Goal: Obtain resource: Obtain resource

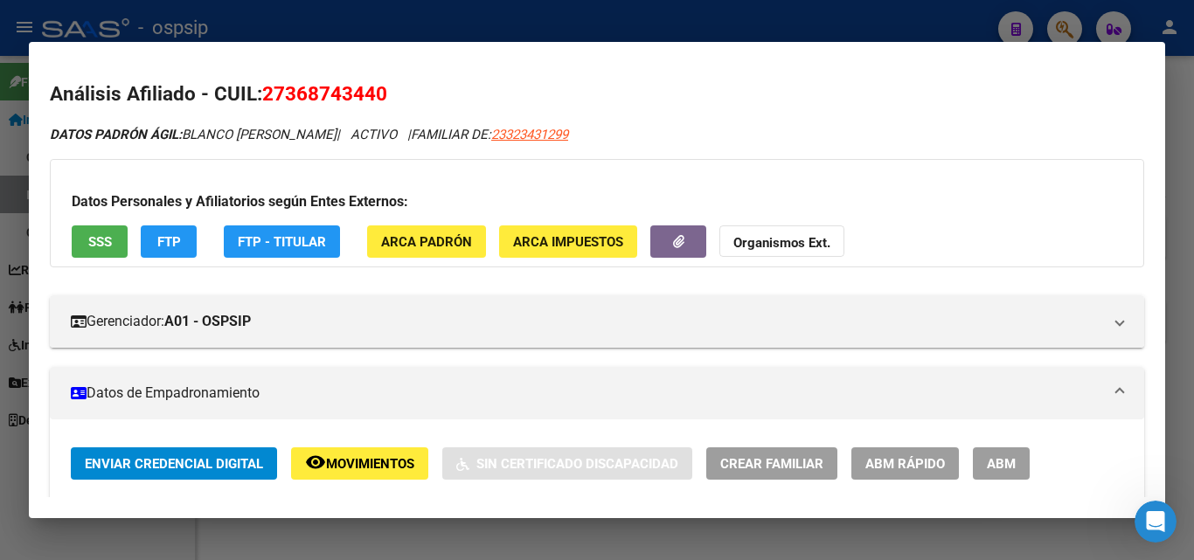
click at [584, 31] on div at bounding box center [597, 280] width 1194 height 560
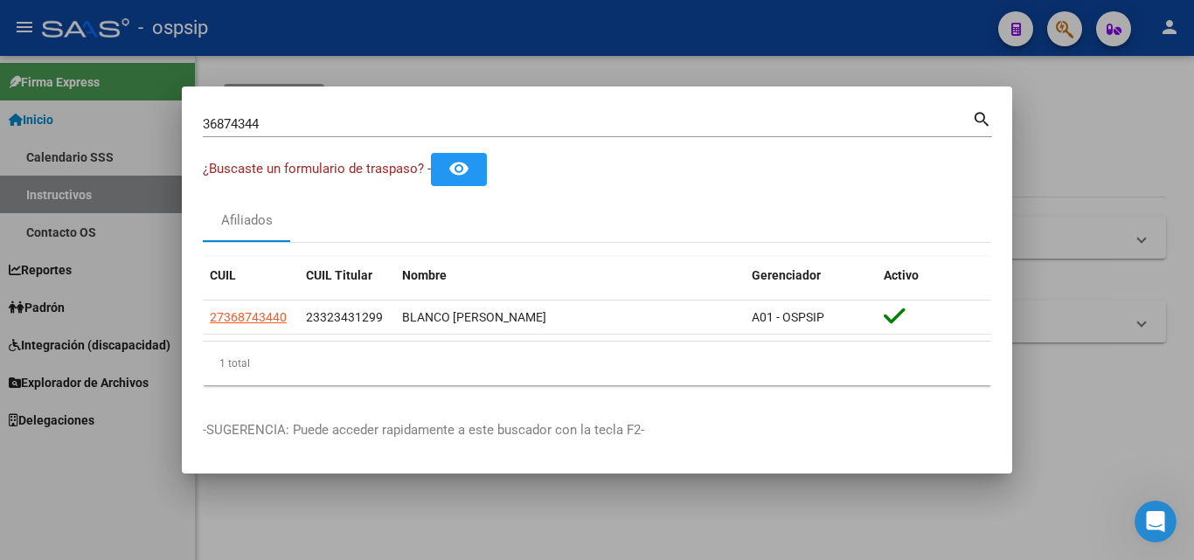
click at [286, 124] on input "36874344" at bounding box center [587, 124] width 769 height 16
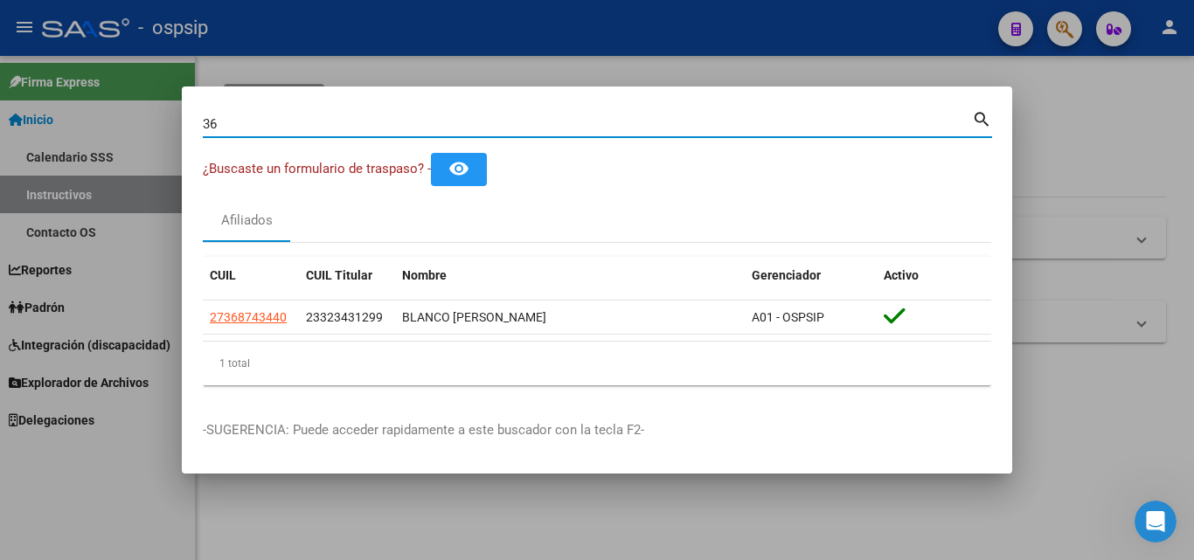
type input "3"
type input "50533340"
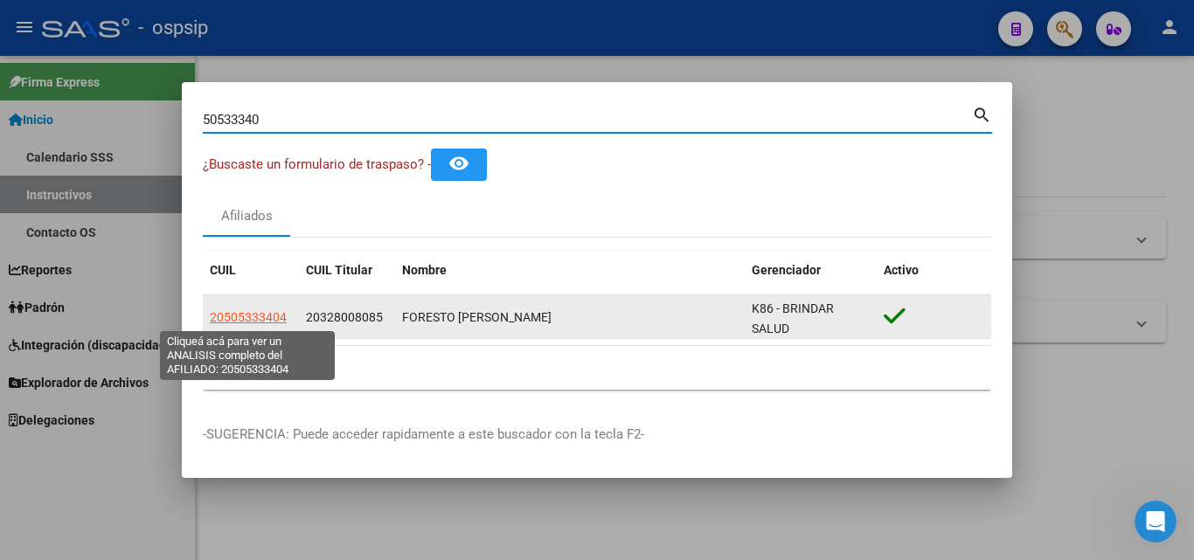
click at [217, 312] on span "20505333404" at bounding box center [248, 317] width 77 height 14
type textarea "20505333404"
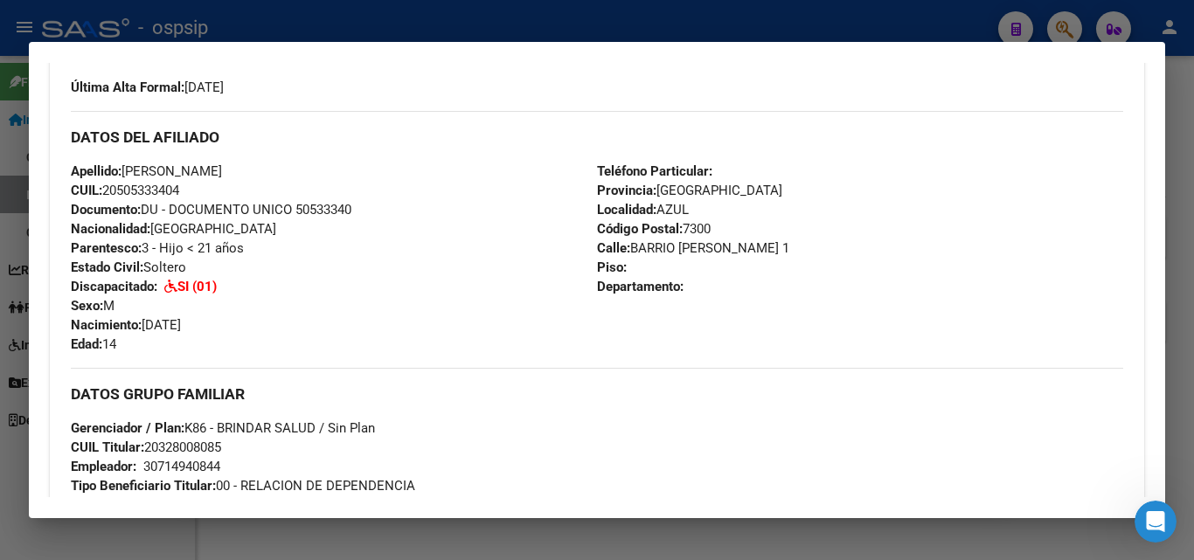
scroll to position [437, 0]
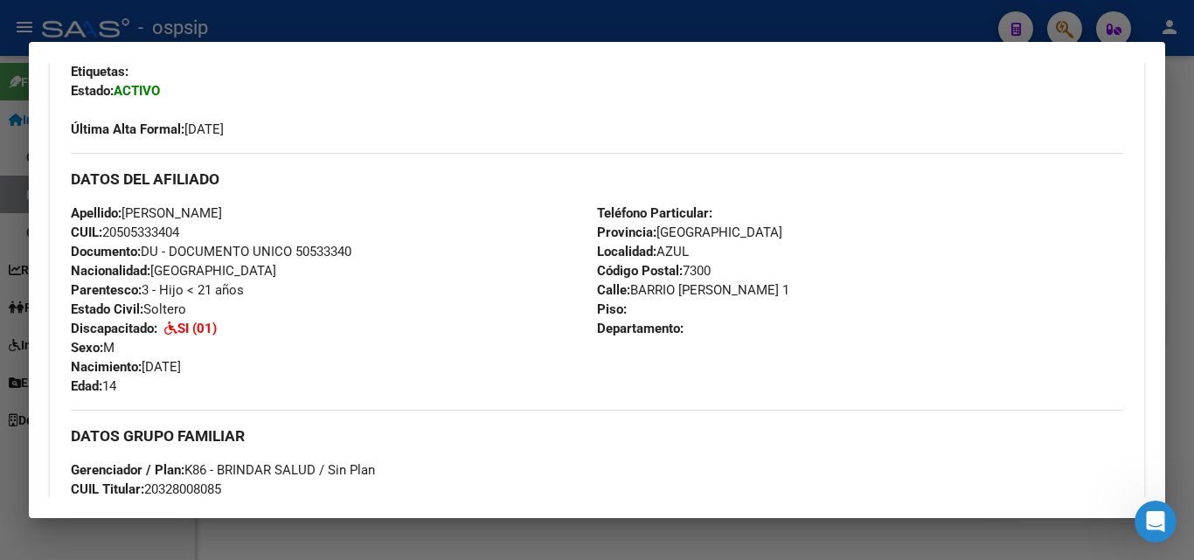
click at [882, 324] on div "Teléfono Particular: Provincia: [GEOGRAPHIC_DATA] Localidad: AZUL Código Postal…" at bounding box center [860, 300] width 526 height 192
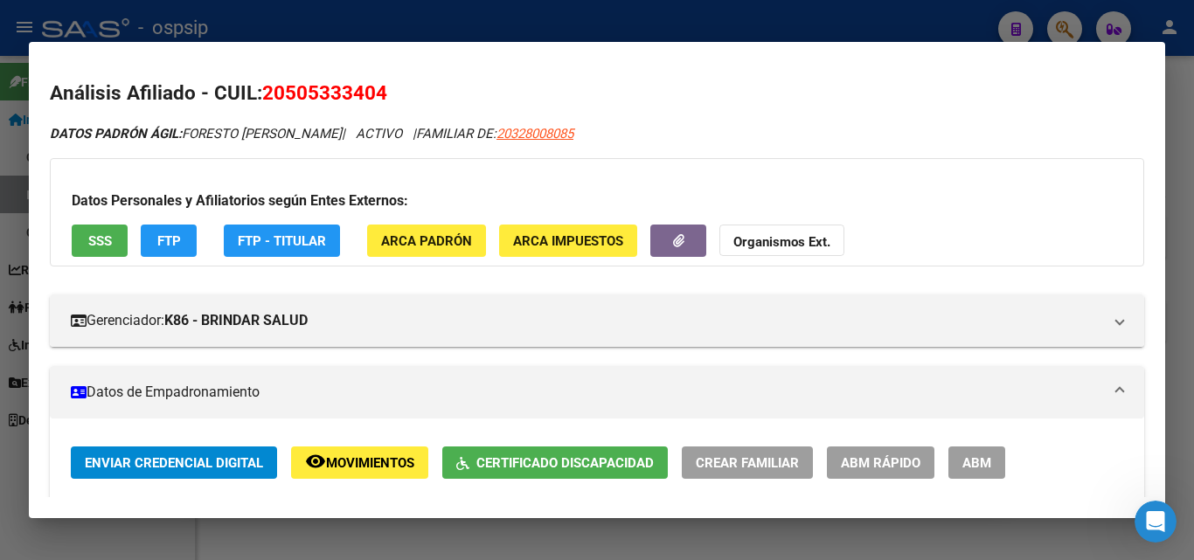
scroll to position [0, 0]
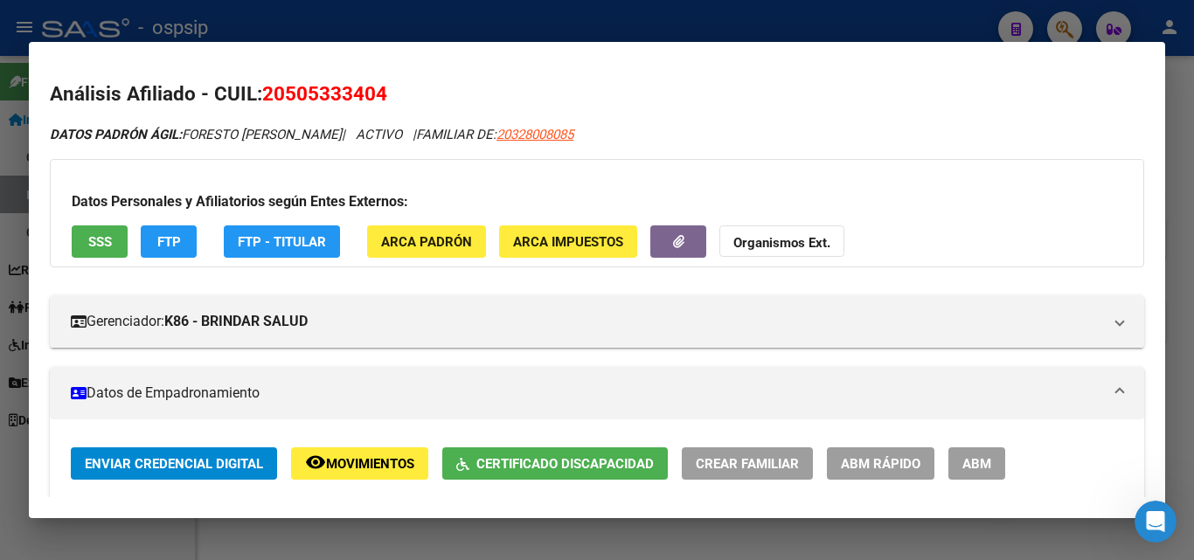
click at [346, 24] on div at bounding box center [597, 280] width 1194 height 560
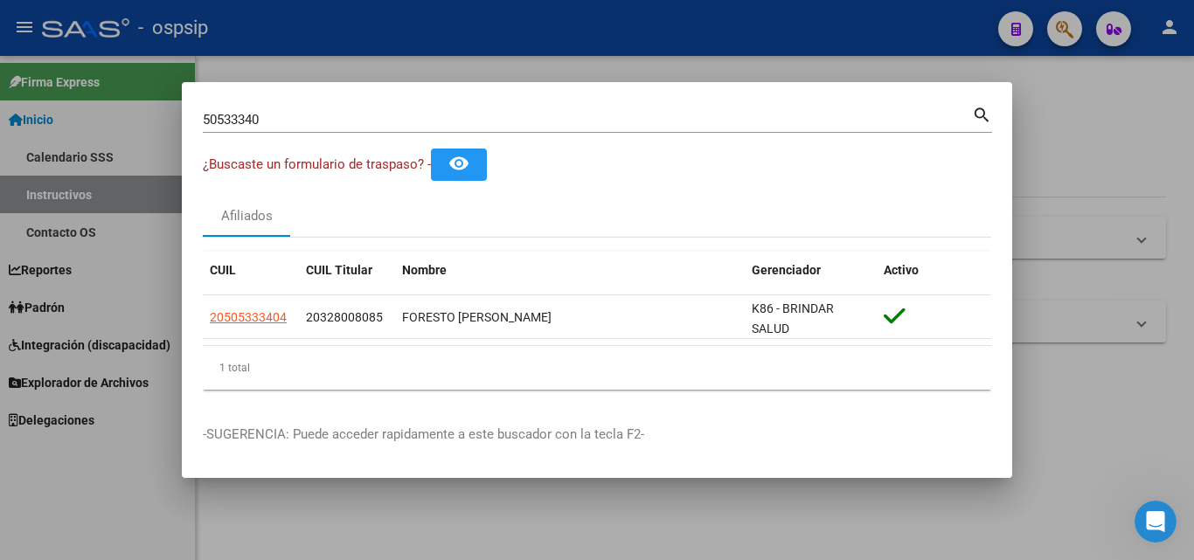
click at [299, 115] on input "50533340" at bounding box center [587, 120] width 769 height 16
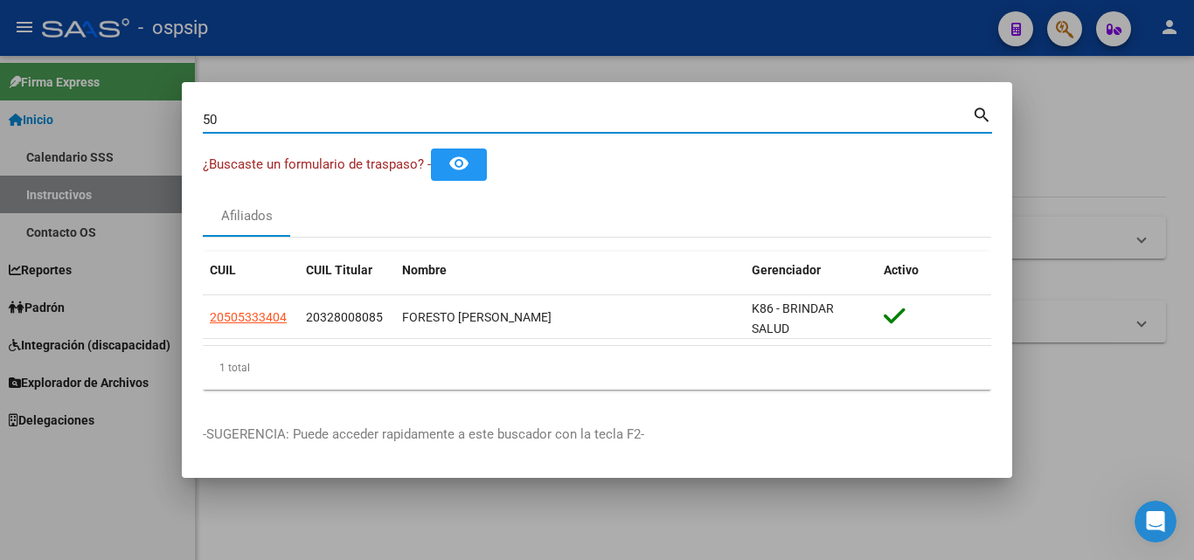
type input "5"
type input "32800808"
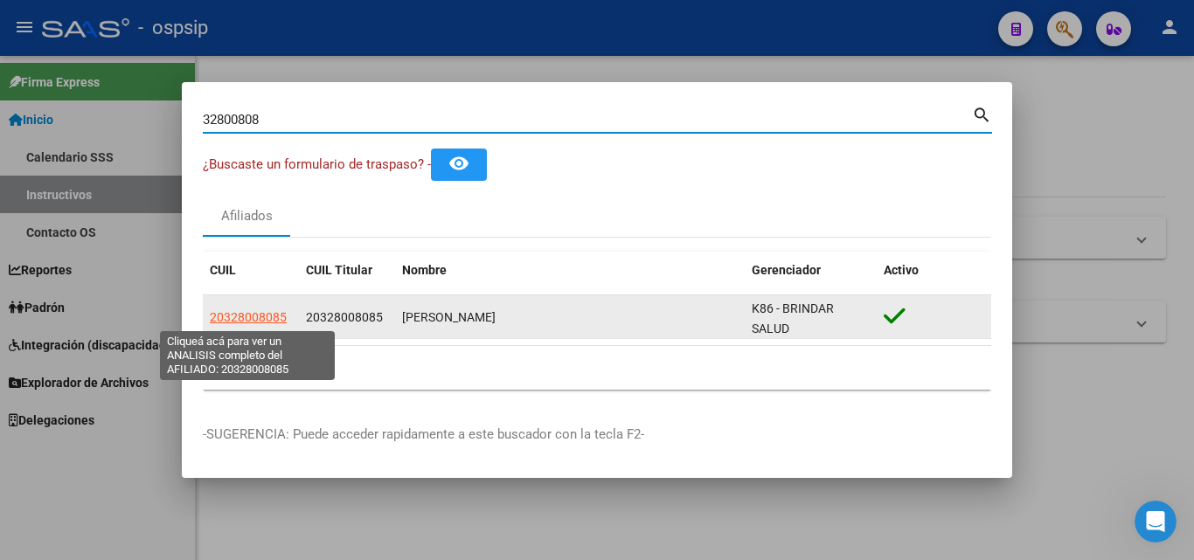
click at [225, 313] on span "20328008085" at bounding box center [248, 317] width 77 height 14
type textarea "20328008085"
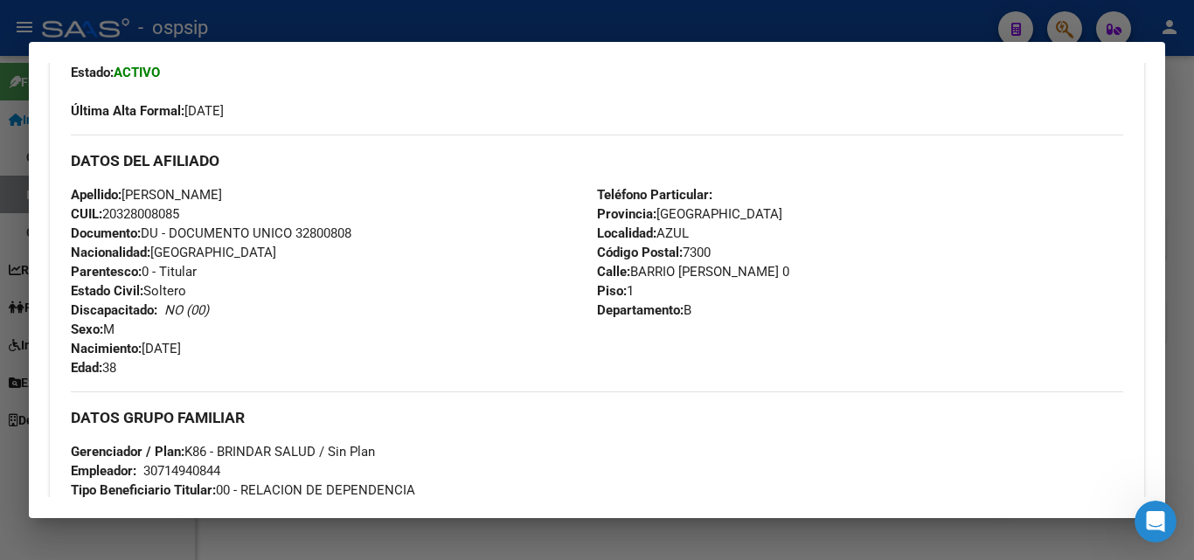
scroll to position [262, 0]
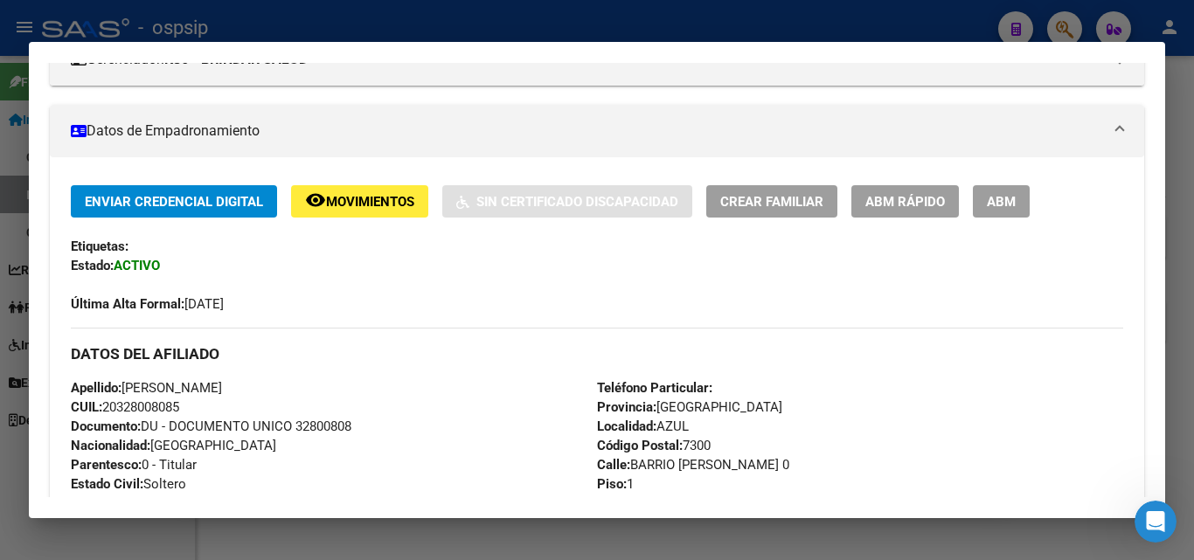
click at [699, 26] on div at bounding box center [597, 280] width 1194 height 560
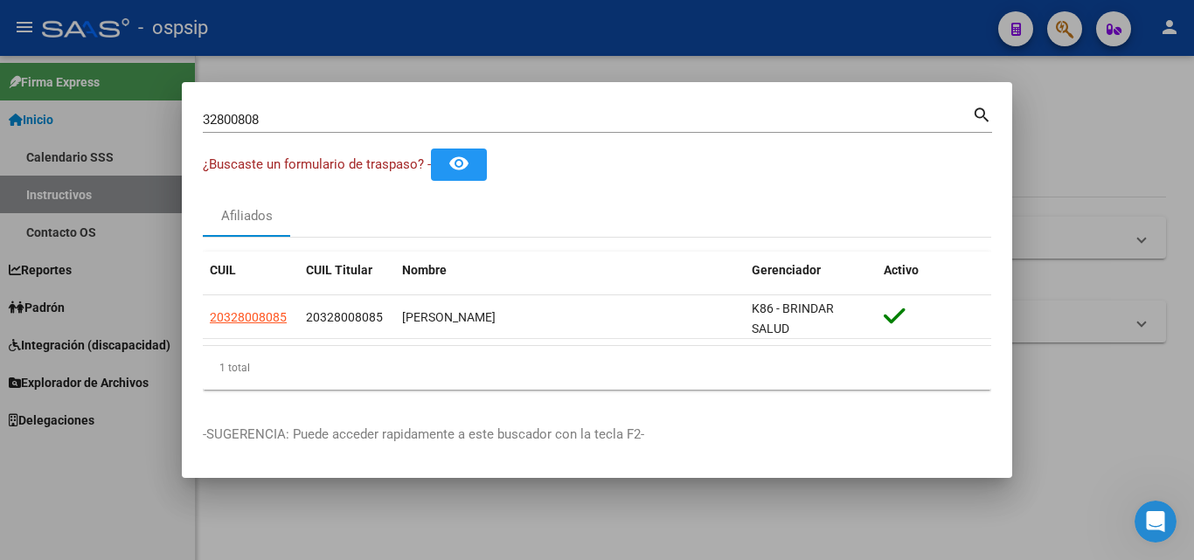
click at [800, 25] on div at bounding box center [597, 280] width 1194 height 560
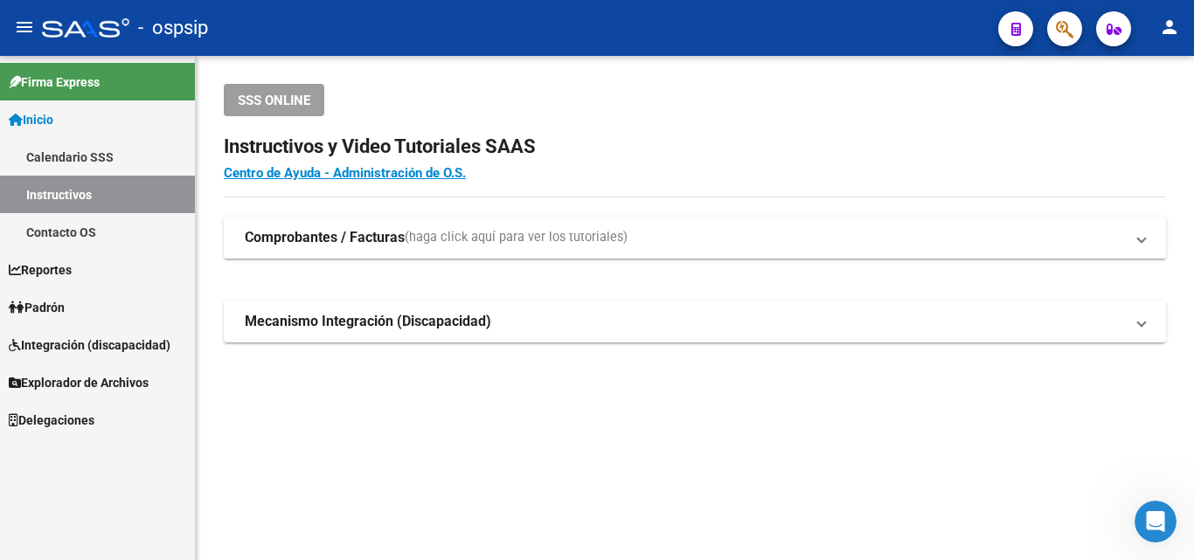
click at [398, 29] on div "- ospsip" at bounding box center [513, 28] width 942 height 38
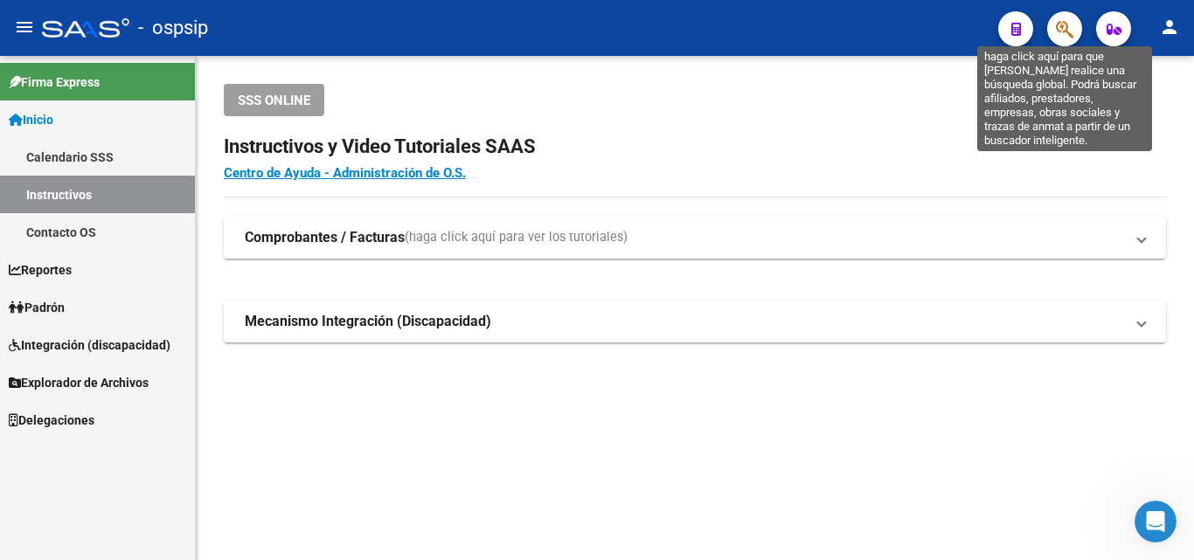
click at [1058, 28] on icon "button" at bounding box center [1064, 29] width 17 height 20
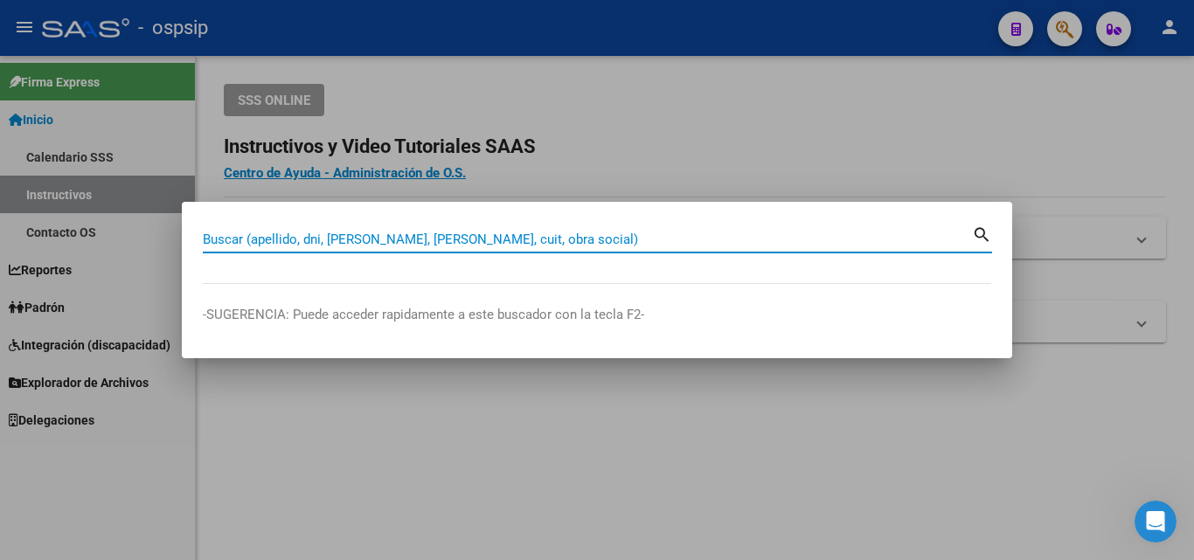
click at [395, 237] on input "Buscar (apellido, dni, [PERSON_NAME], [PERSON_NAME], cuit, obra social)" at bounding box center [587, 240] width 769 height 16
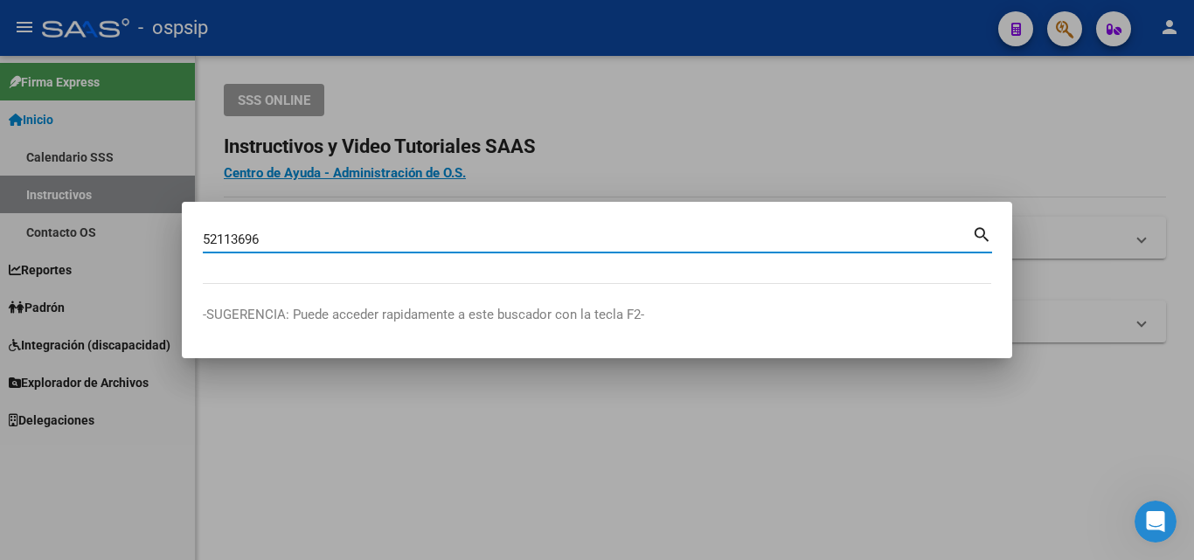
type input "52113696"
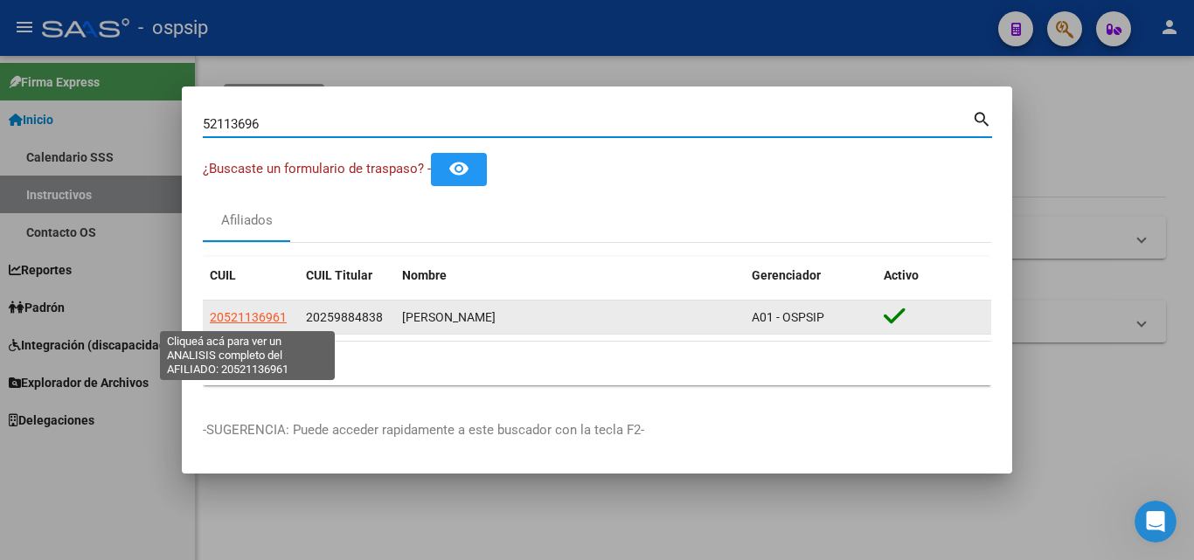
click at [253, 324] on span "20521136961" at bounding box center [248, 317] width 77 height 14
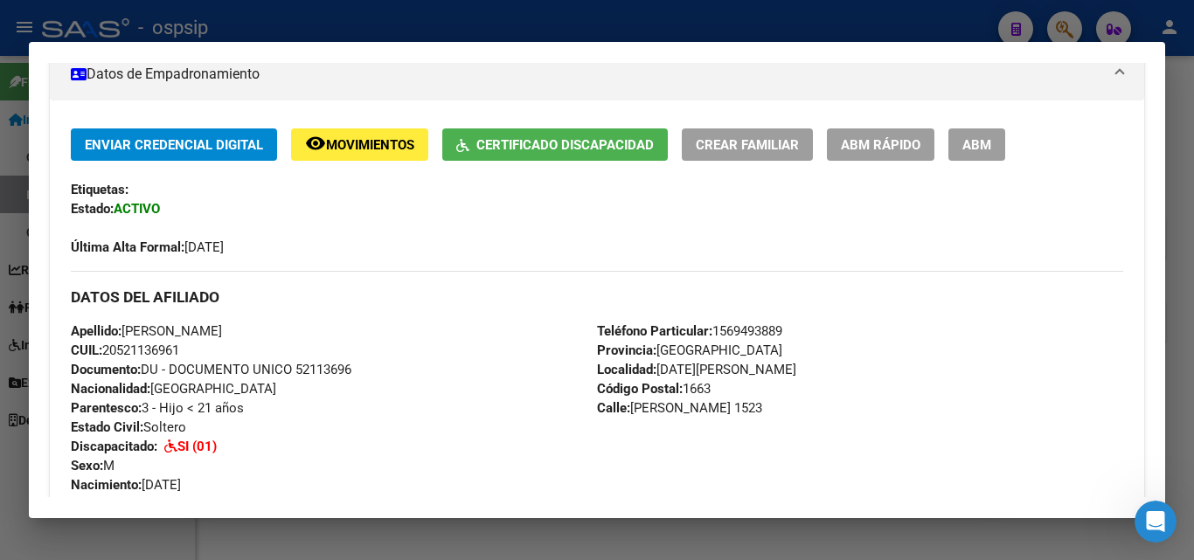
scroll to position [350, 0]
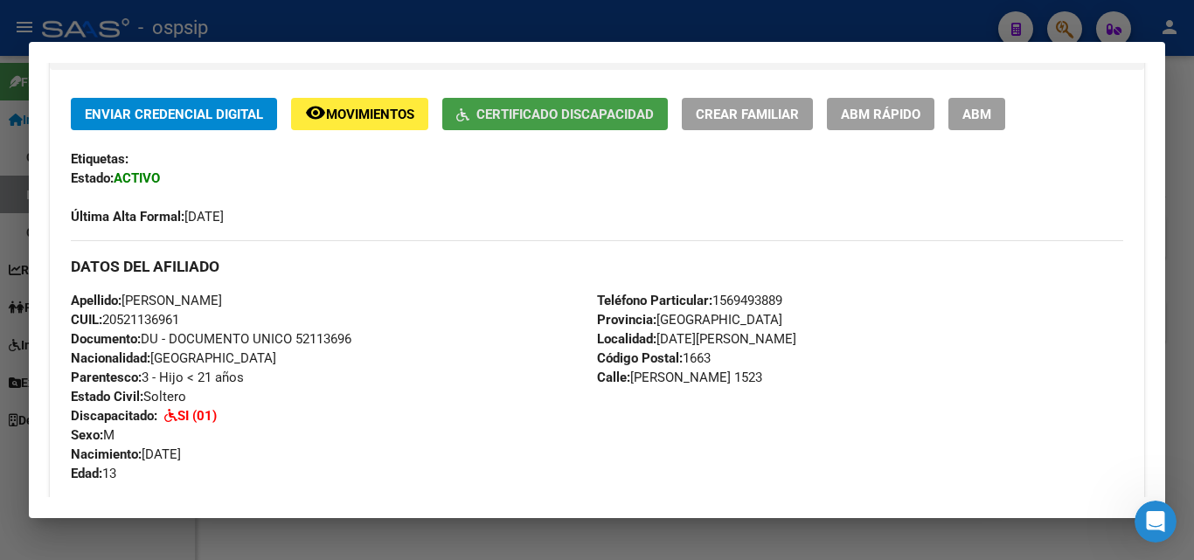
click at [571, 102] on button "Certificado Discapacidad" at bounding box center [554, 114] width 225 height 32
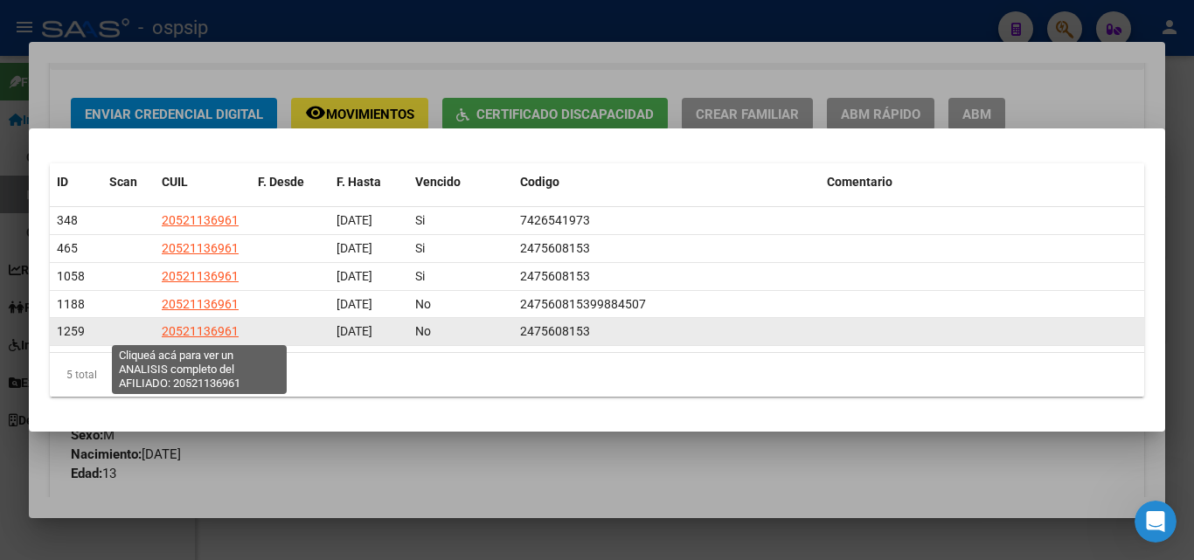
click at [189, 337] on span "20521136961" at bounding box center [200, 331] width 77 height 14
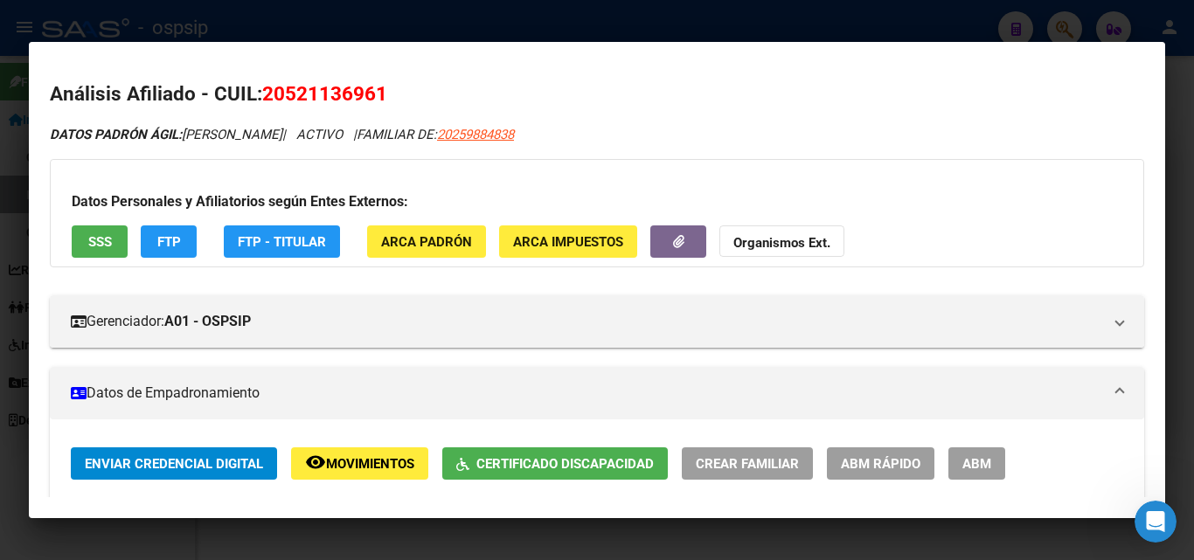
click at [577, 459] on span "Certificado Discapacidad" at bounding box center [564, 464] width 177 height 16
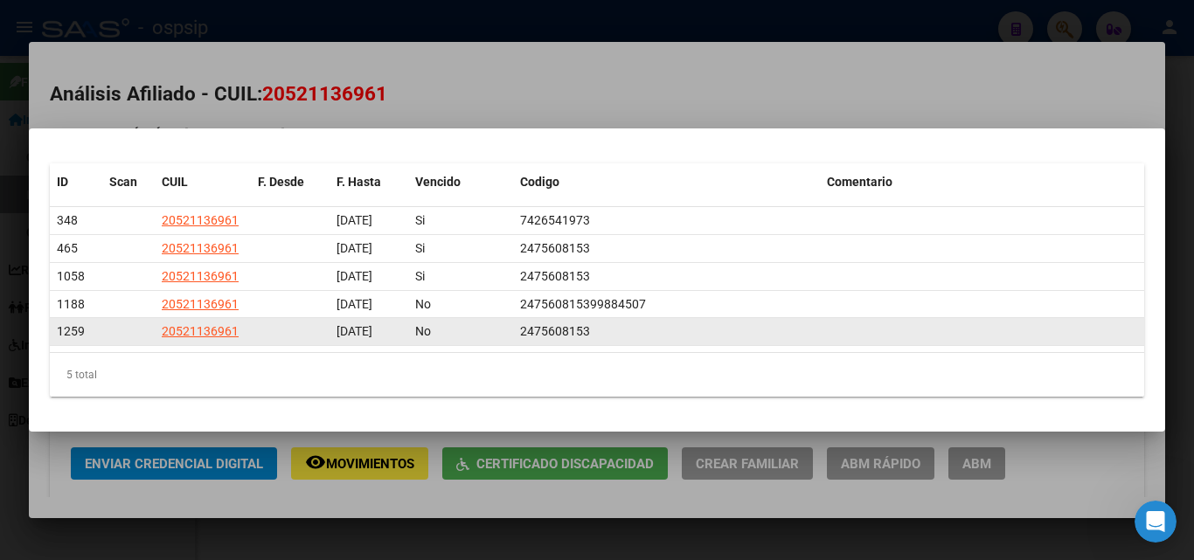
click at [66, 332] on span "1259" at bounding box center [71, 331] width 28 height 14
click at [83, 340] on div "1259" at bounding box center [76, 332] width 38 height 20
click at [83, 337] on span "1259" at bounding box center [71, 331] width 28 height 14
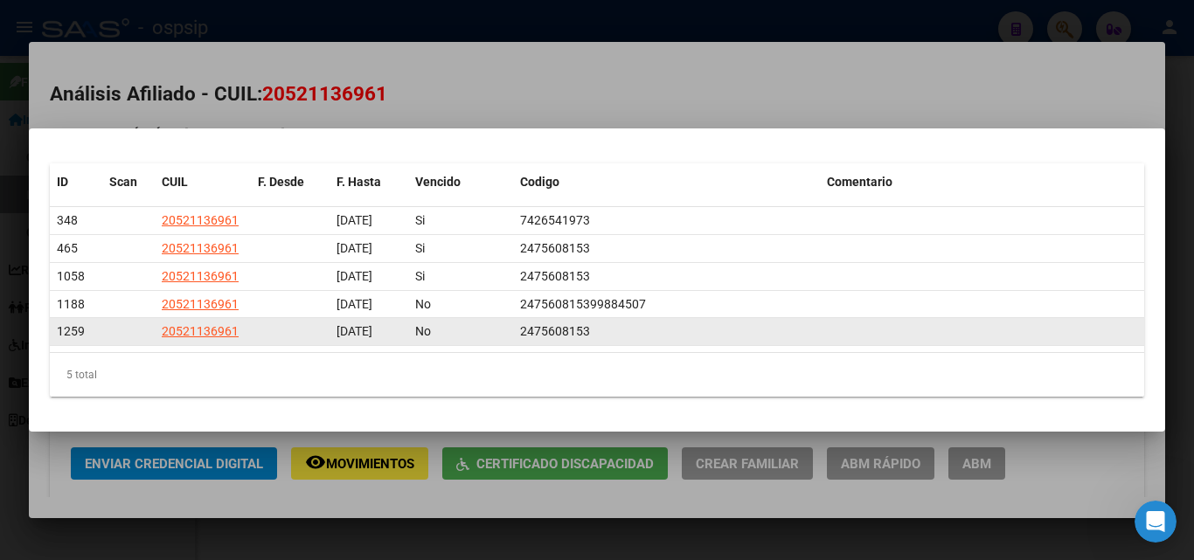
click at [122, 337] on datatable-body-cell at bounding box center [128, 331] width 52 height 27
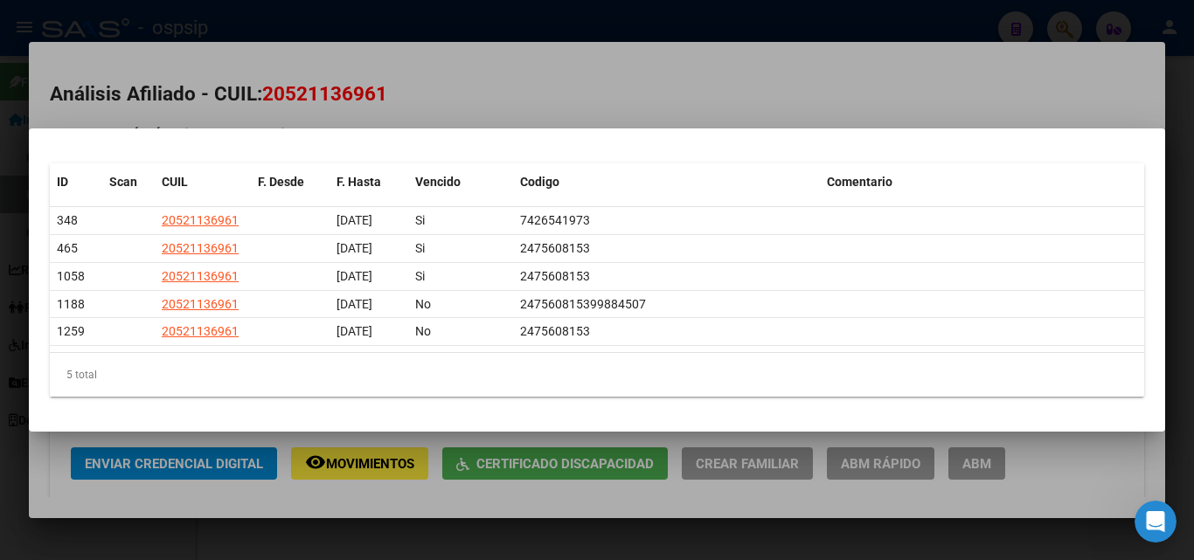
click at [658, 65] on div at bounding box center [597, 280] width 1194 height 560
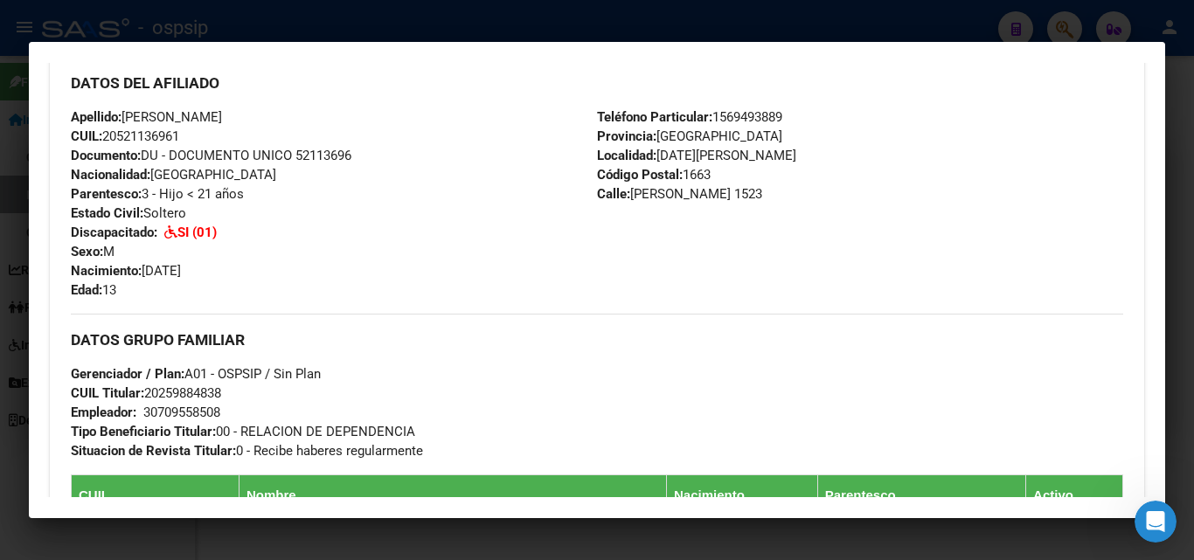
scroll to position [699, 0]
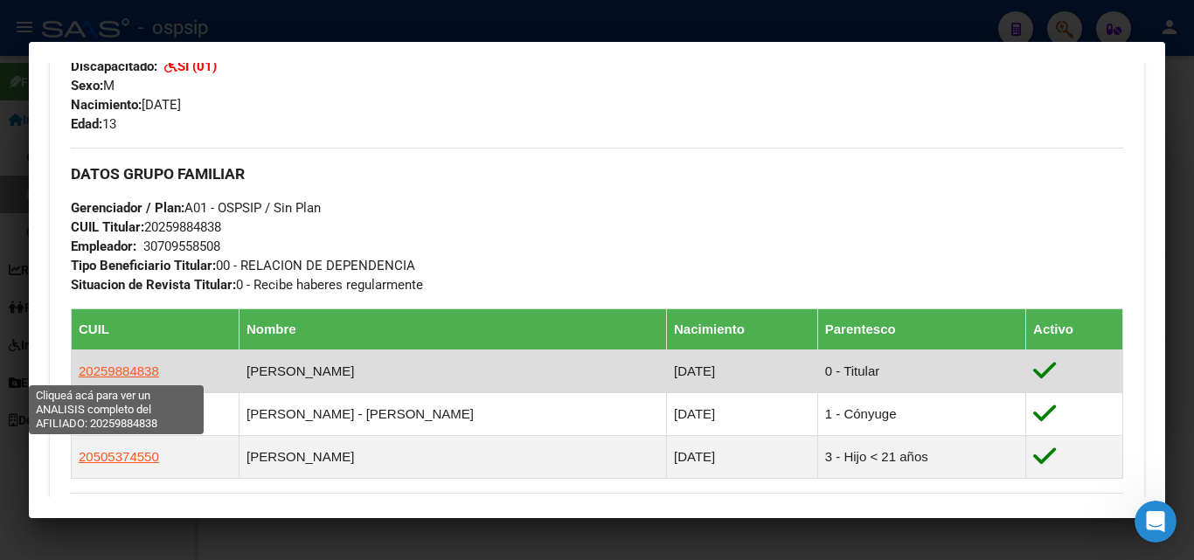
click at [132, 368] on span "20259884838" at bounding box center [119, 371] width 80 height 15
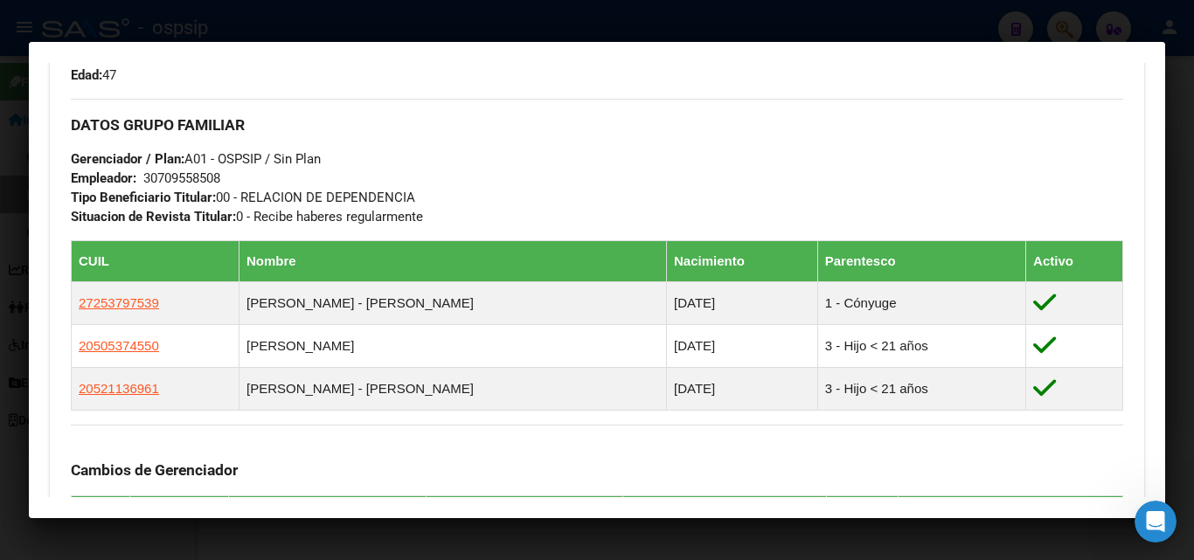
scroll to position [786, 0]
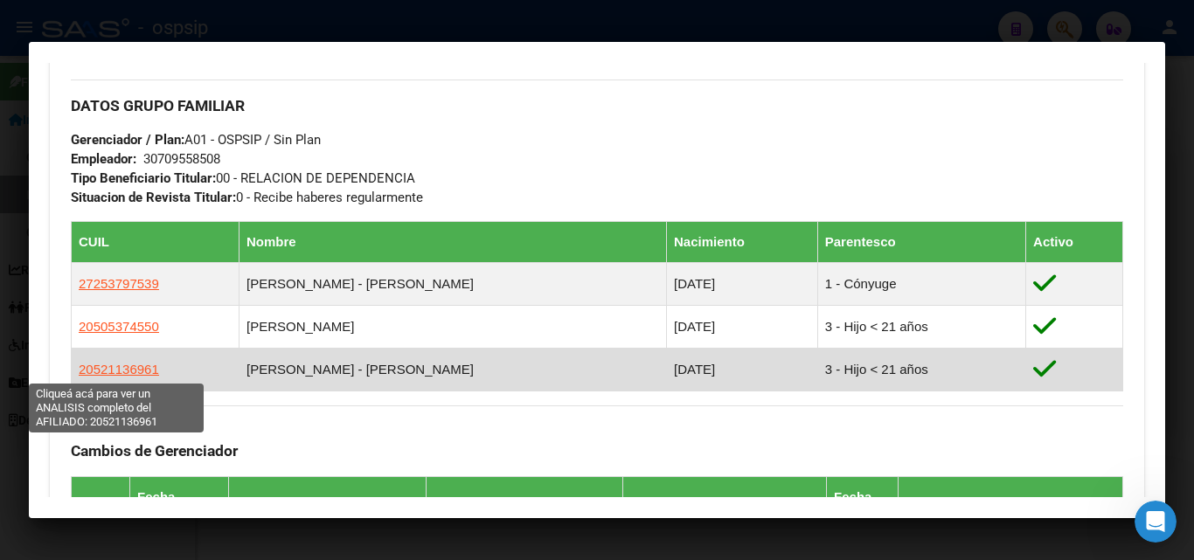
click at [93, 365] on span "20521136961" at bounding box center [119, 369] width 80 height 15
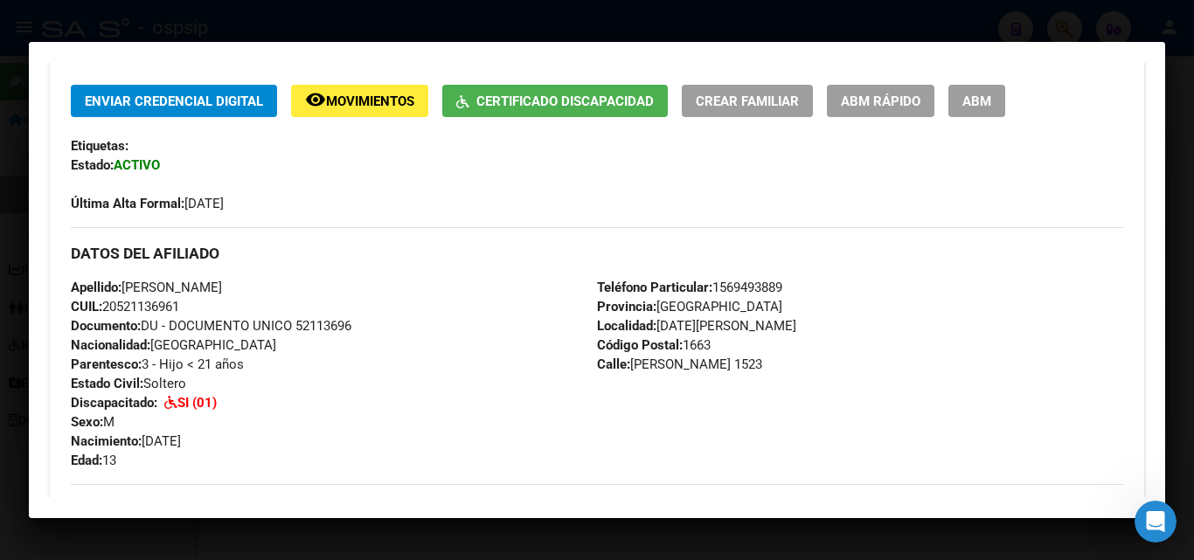
scroll to position [262, 0]
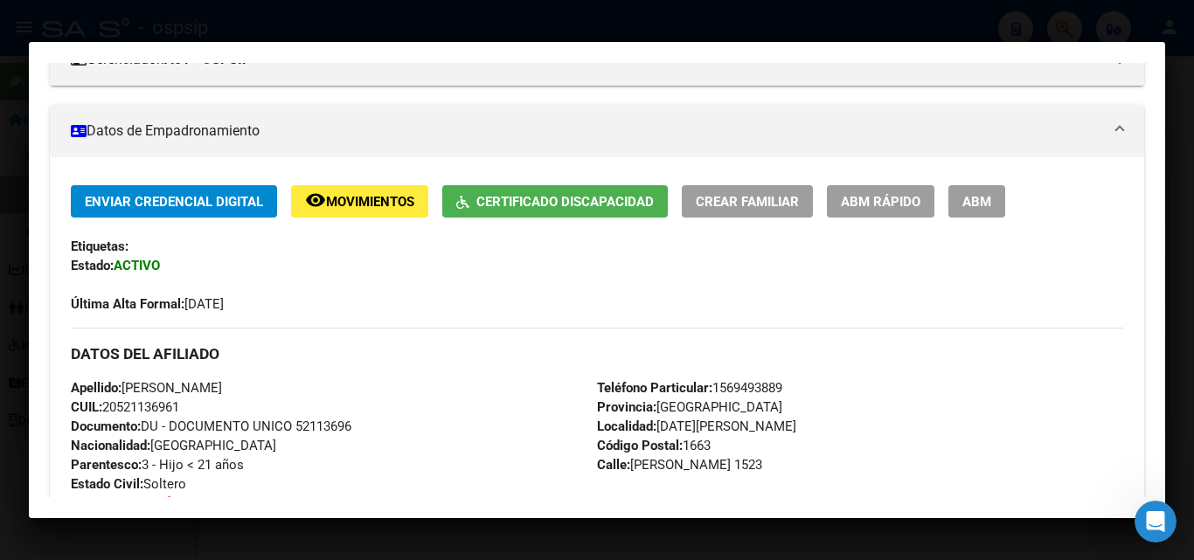
click at [583, 197] on span "Certificado Discapacidad" at bounding box center [564, 202] width 177 height 16
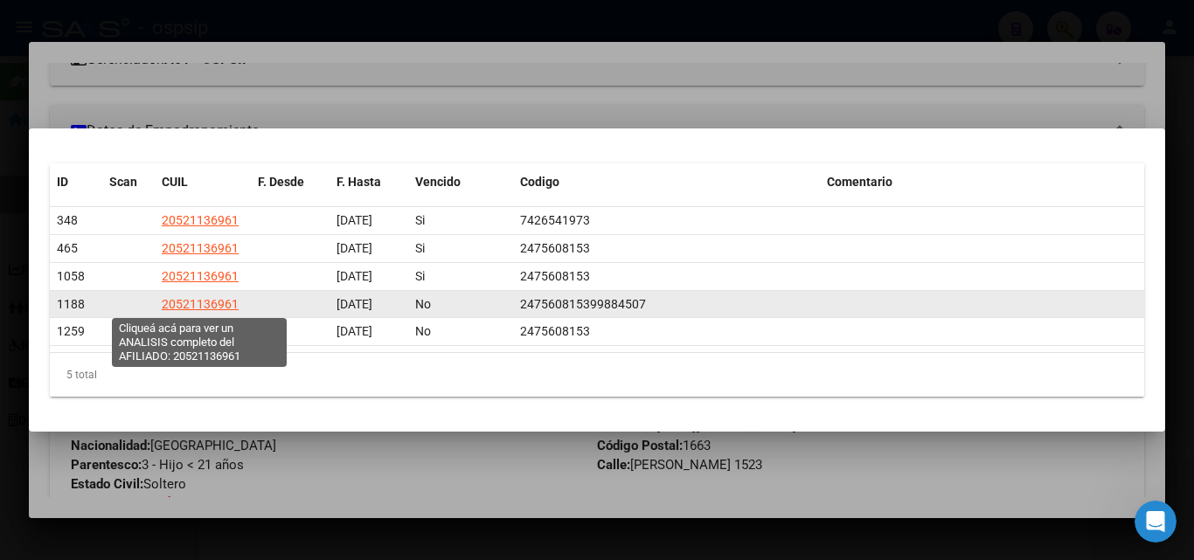
click at [198, 300] on span "20521136961" at bounding box center [200, 304] width 77 height 14
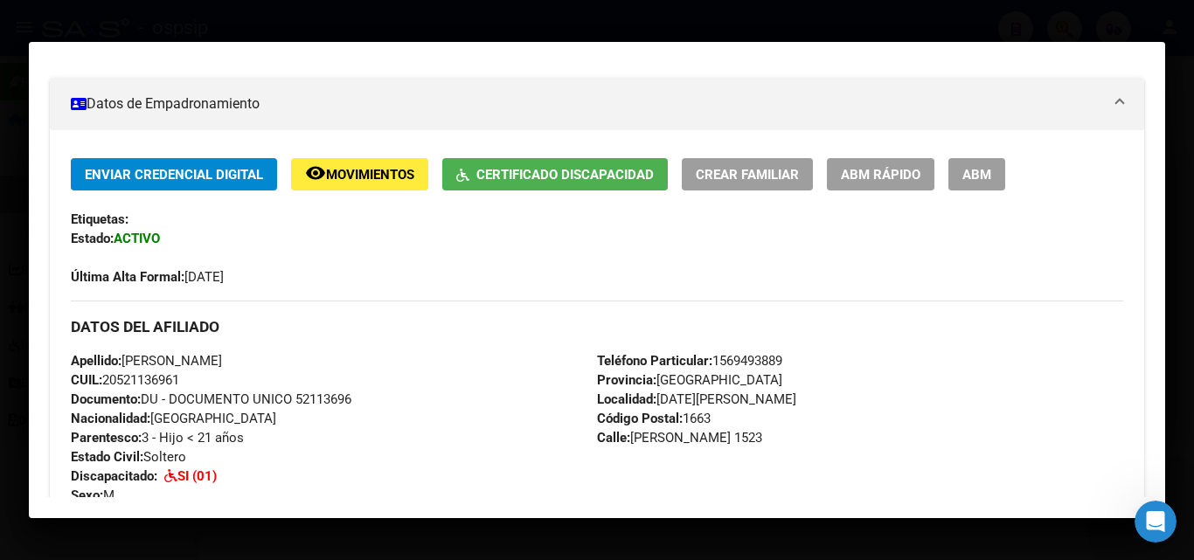
scroll to position [350, 0]
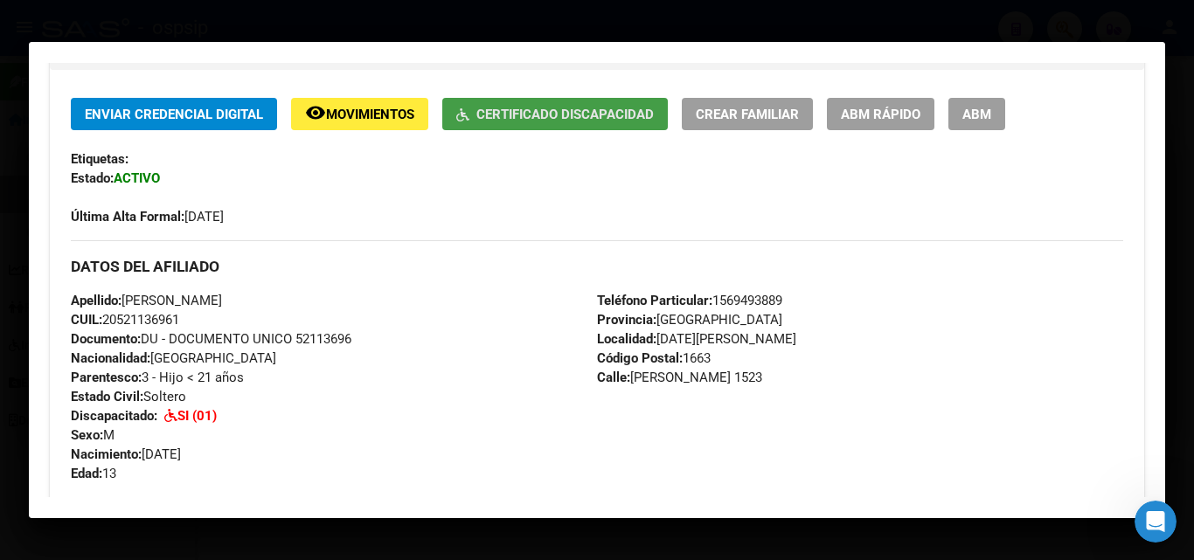
click at [557, 109] on span "Certificado Discapacidad" at bounding box center [564, 115] width 177 height 16
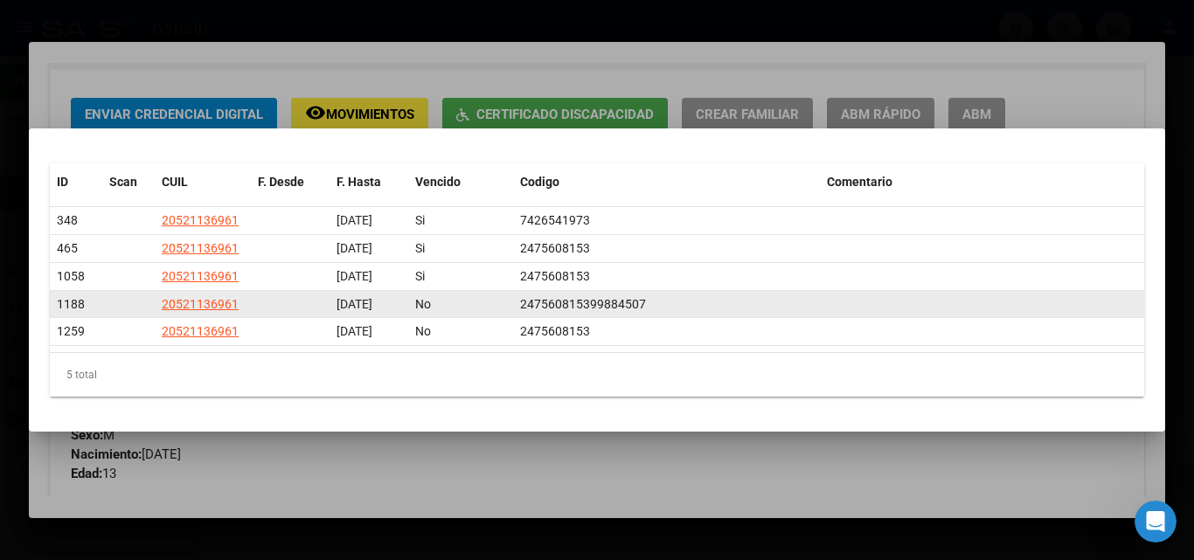
click at [85, 308] on div "1188" at bounding box center [76, 304] width 38 height 20
click at [66, 305] on span "1188" at bounding box center [71, 304] width 28 height 14
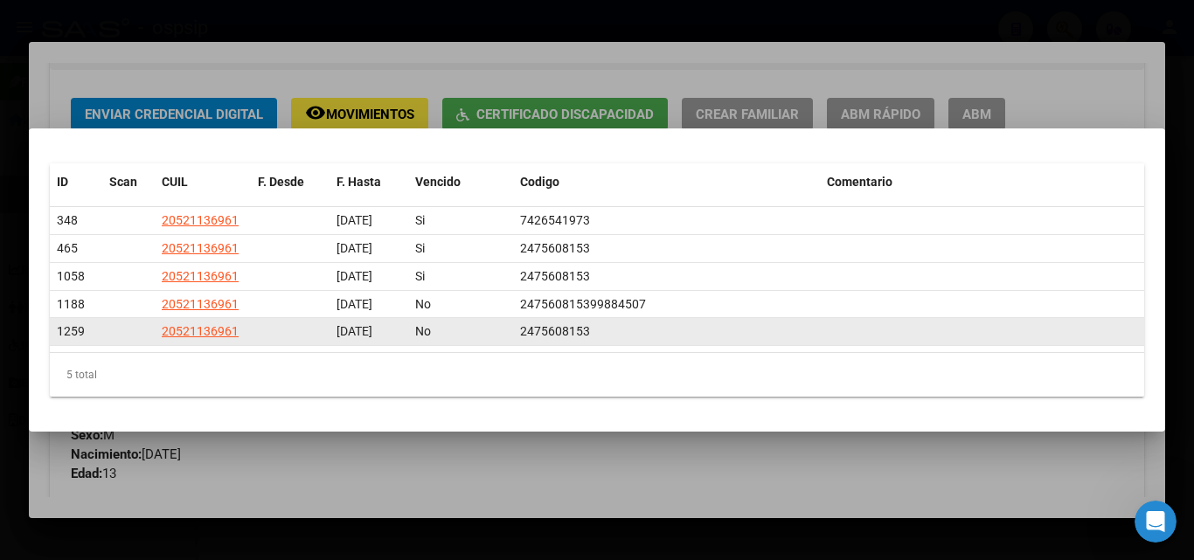
click at [85, 336] on div "1259" at bounding box center [76, 332] width 38 height 20
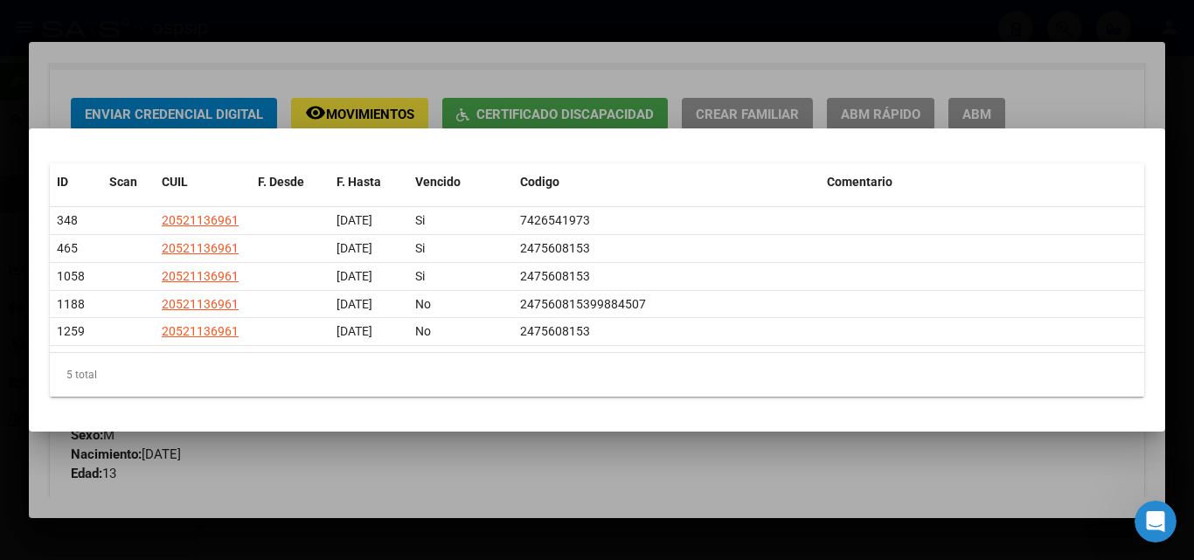
click at [512, 23] on div at bounding box center [597, 280] width 1194 height 560
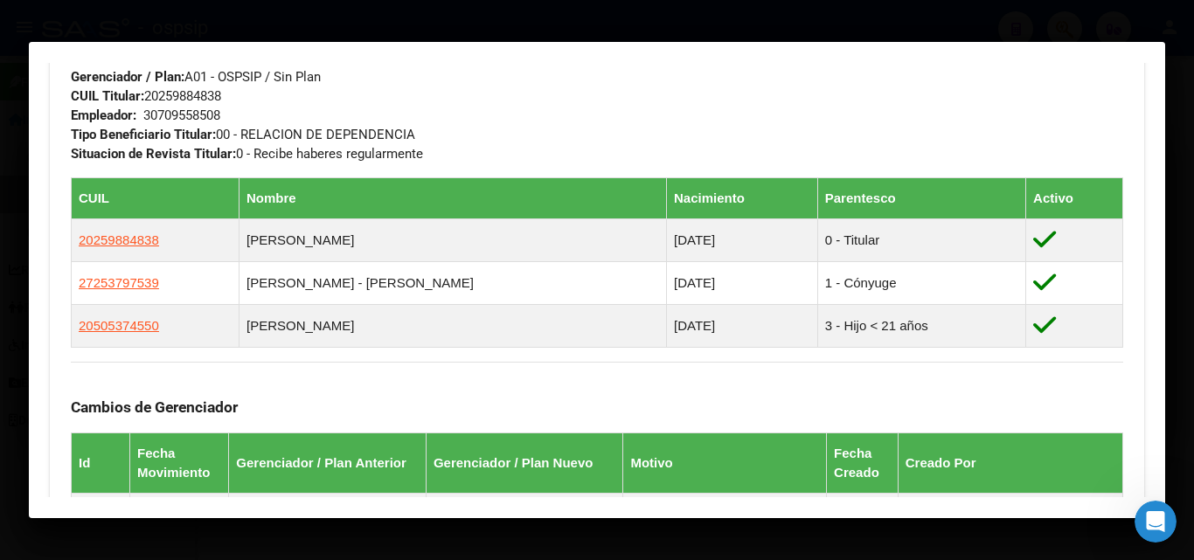
scroll to position [874, 0]
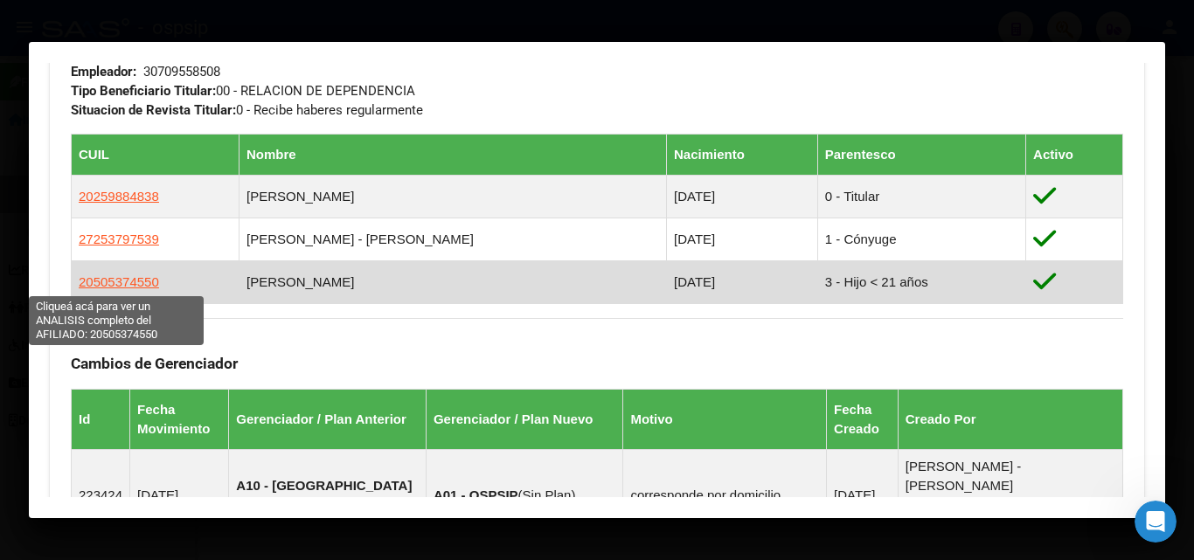
click at [118, 283] on span "20505374550" at bounding box center [119, 281] width 80 height 15
type textarea "20505374550"
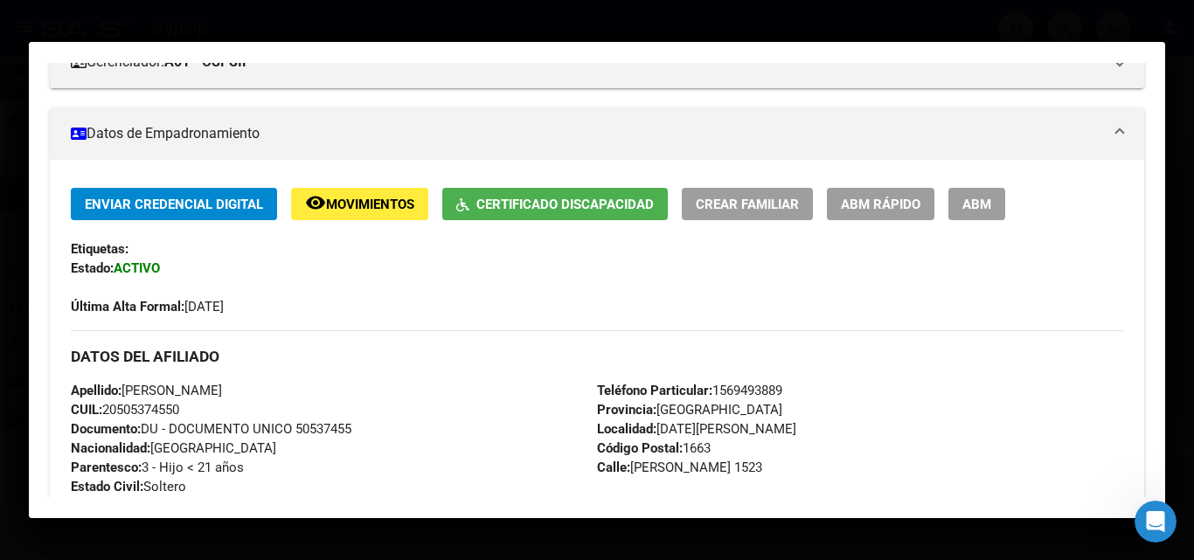
scroll to position [350, 0]
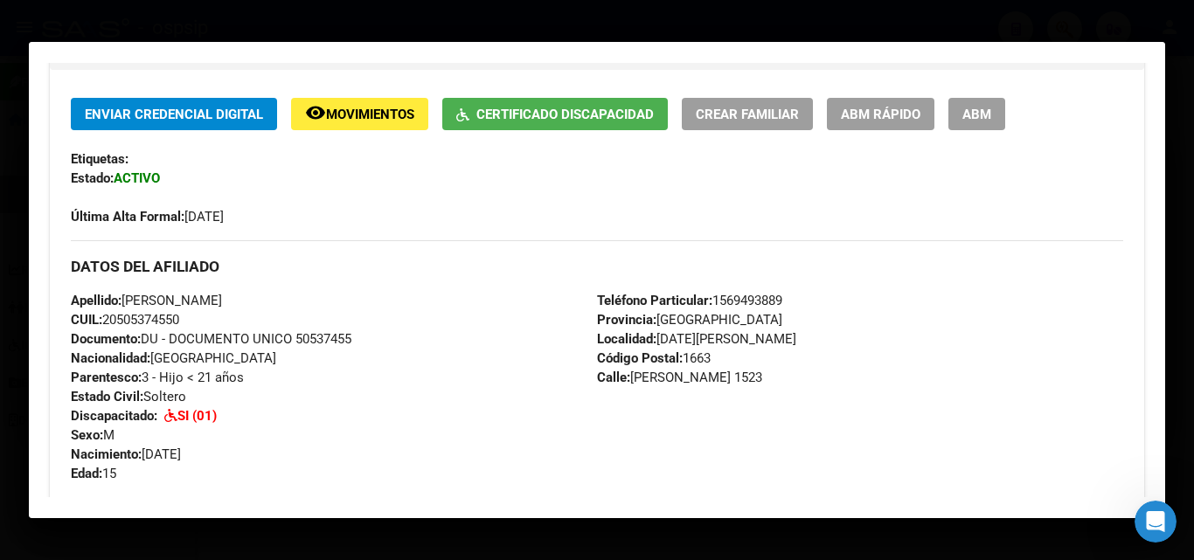
click at [514, 116] on span "Certificado Discapacidad" at bounding box center [564, 115] width 177 height 16
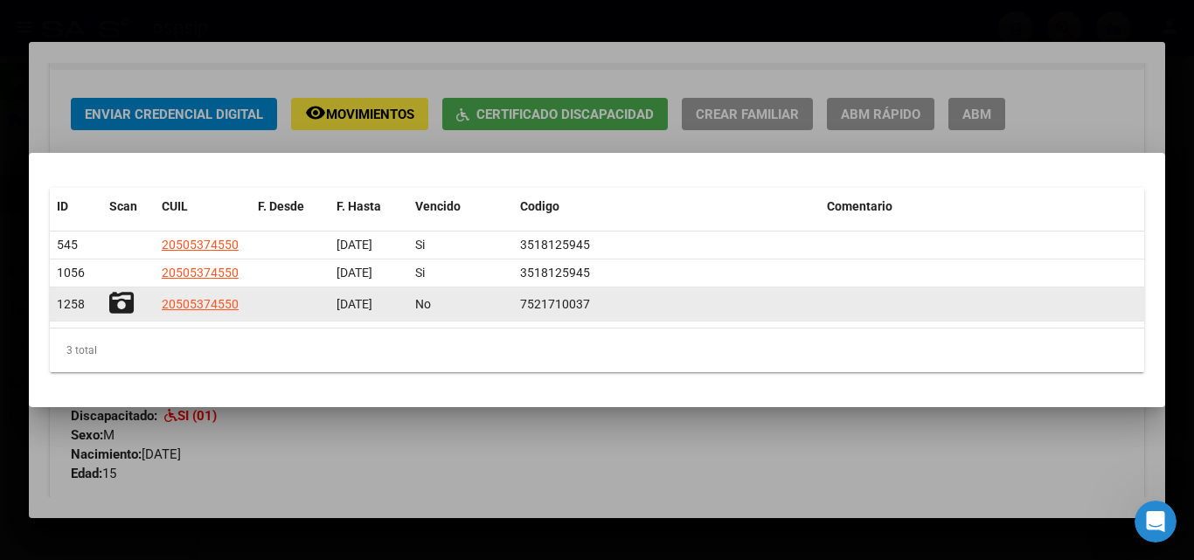
click at [121, 306] on icon at bounding box center [121, 303] width 24 height 24
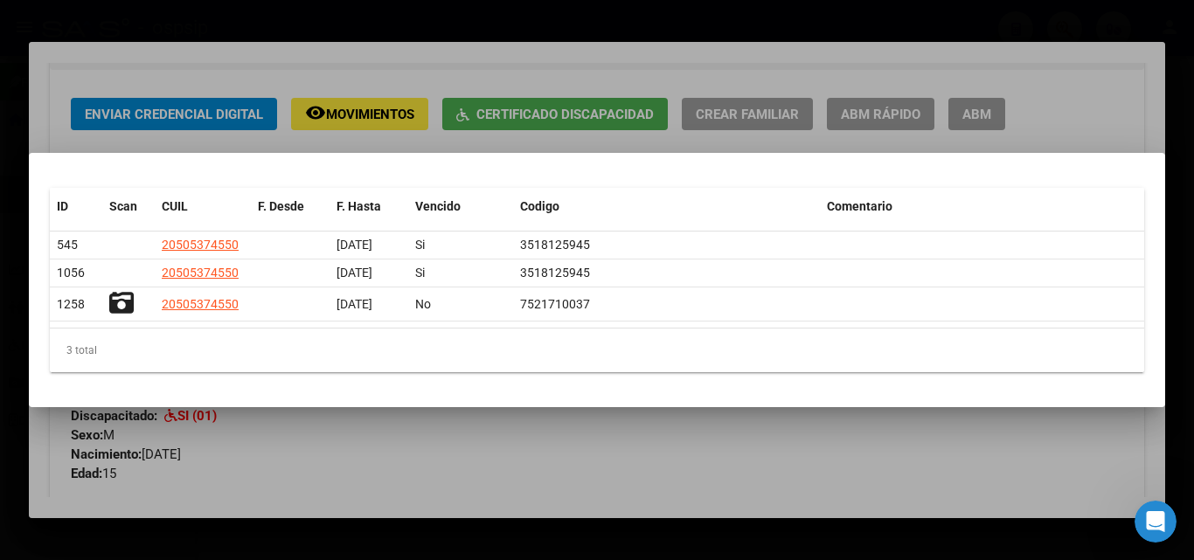
click at [848, 23] on div at bounding box center [597, 280] width 1194 height 560
